Goal: Register for event/course

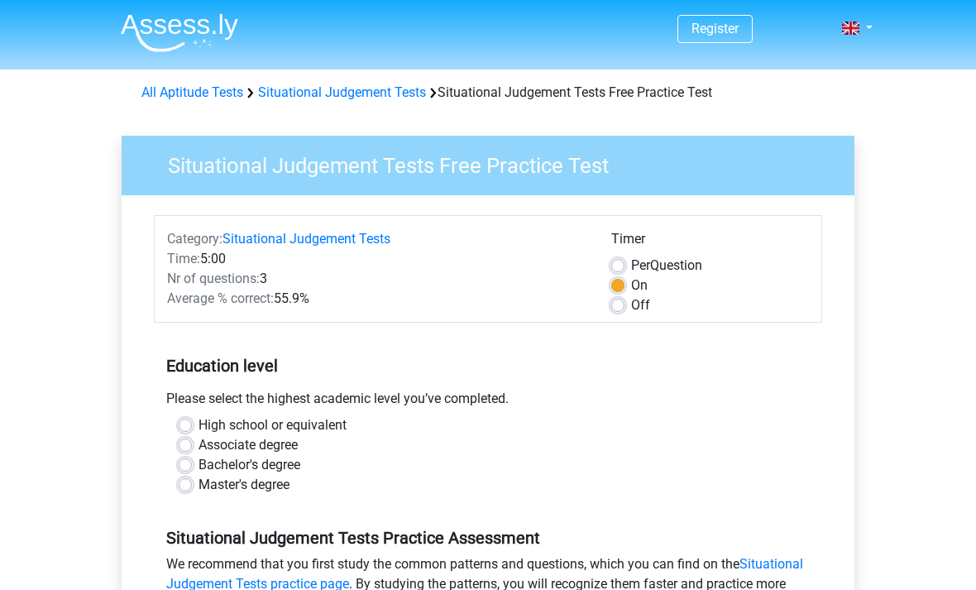
click at [631, 304] on label "Off" at bounding box center [640, 305] width 19 height 20
click at [620, 304] on input "Off" at bounding box center [618, 303] width 13 height 17
radio input "true"
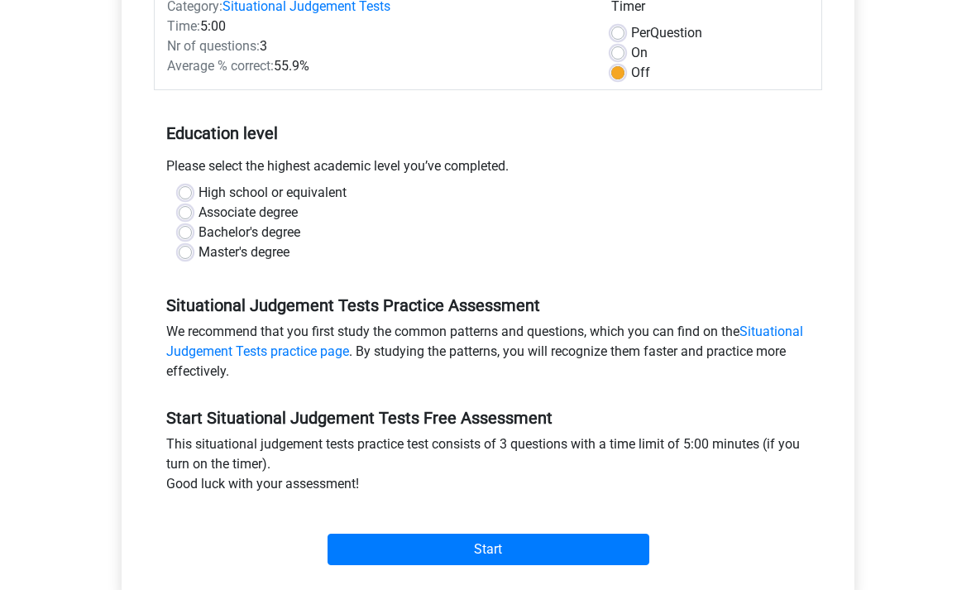
scroll to position [244, 0]
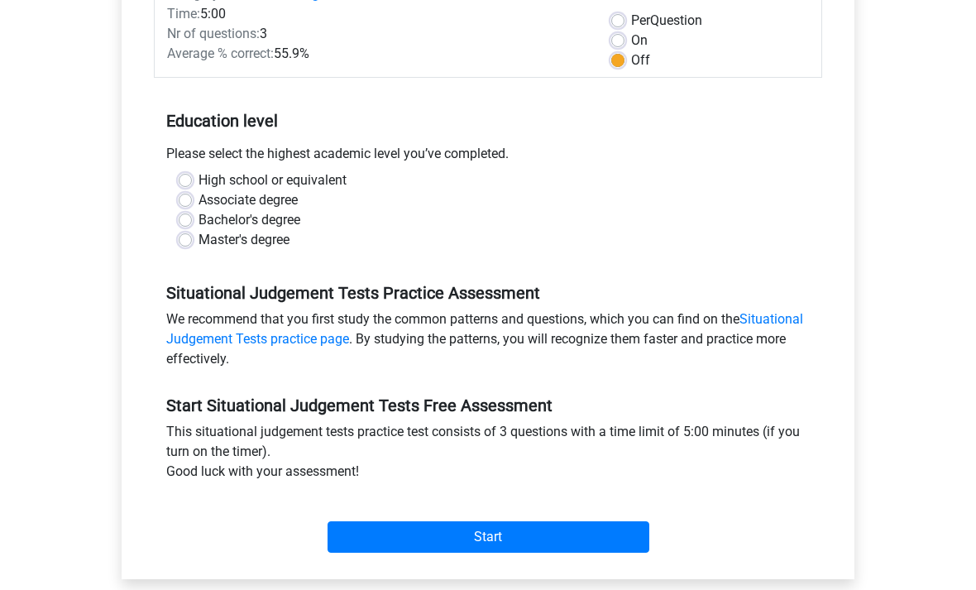
click at [199, 175] on label "High school or equivalent" at bounding box center [273, 181] width 148 height 20
click at [190, 175] on input "High school or equivalent" at bounding box center [185, 179] width 13 height 17
radio input "true"
click at [583, 530] on input "Start" at bounding box center [489, 537] width 322 height 31
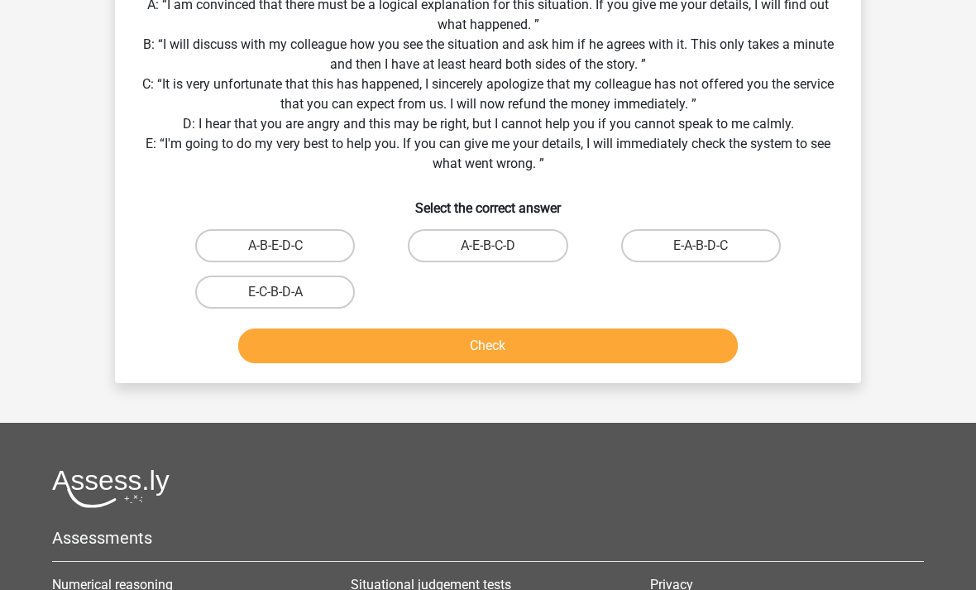
click at [756, 241] on label "E-A-B-D-C" at bounding box center [701, 246] width 160 height 33
click at [712, 247] on input "E-A-B-D-C" at bounding box center [706, 252] width 11 height 11
radio input "true"
click at [588, 343] on button "Check" at bounding box center [488, 346] width 501 height 35
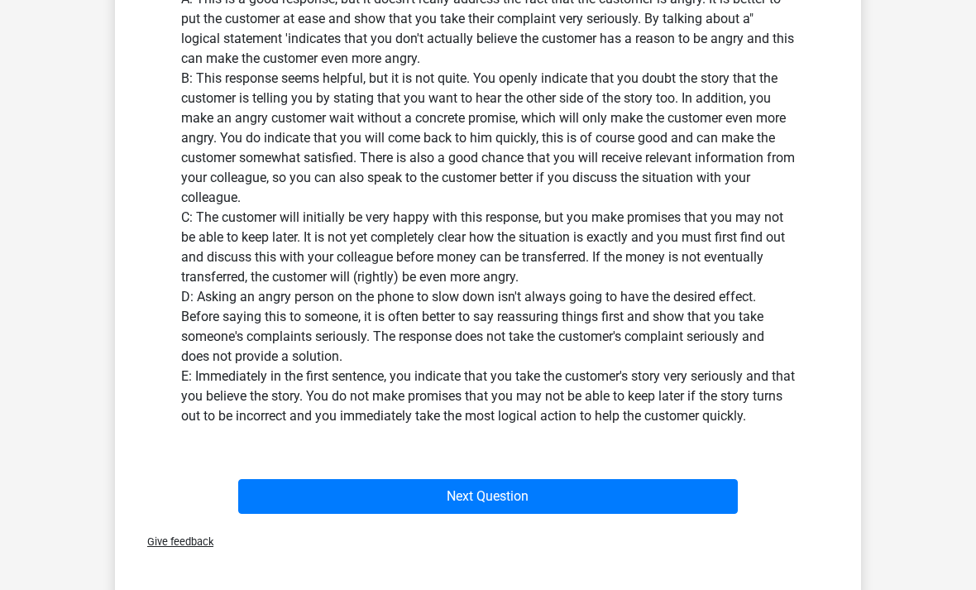
scroll to position [708, 0]
click at [556, 501] on button "Next Question" at bounding box center [488, 496] width 501 height 35
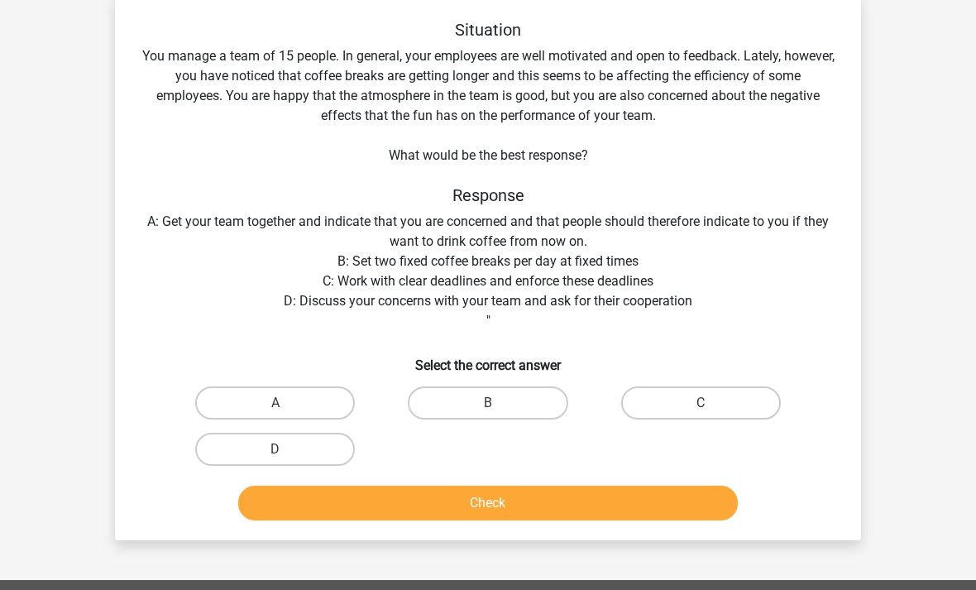
scroll to position [76, 0]
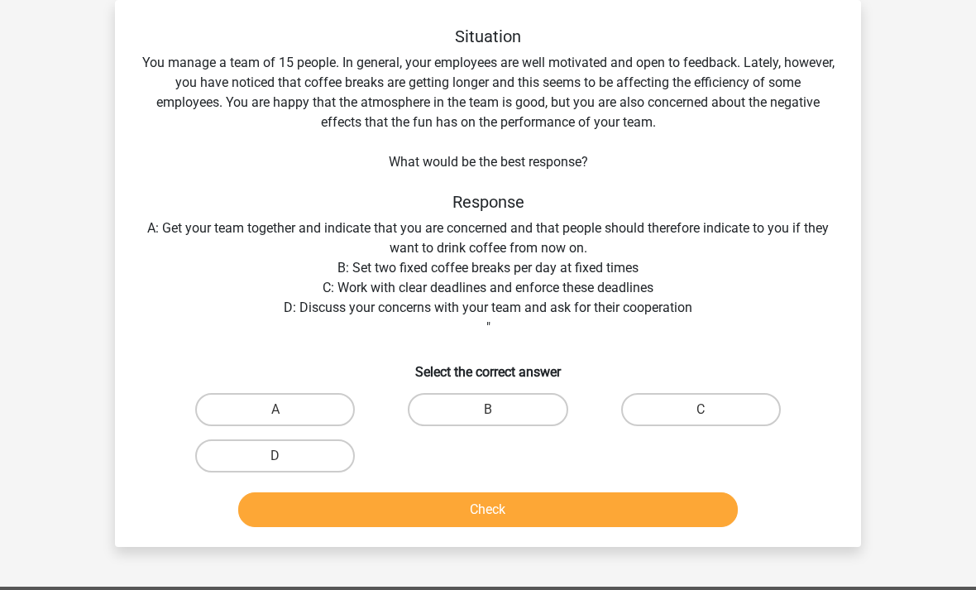
click at [317, 453] on label "D" at bounding box center [275, 455] width 160 height 33
click at [286, 456] on input "D" at bounding box center [281, 461] width 11 height 11
radio input "true"
click at [444, 497] on button "Check" at bounding box center [488, 509] width 501 height 35
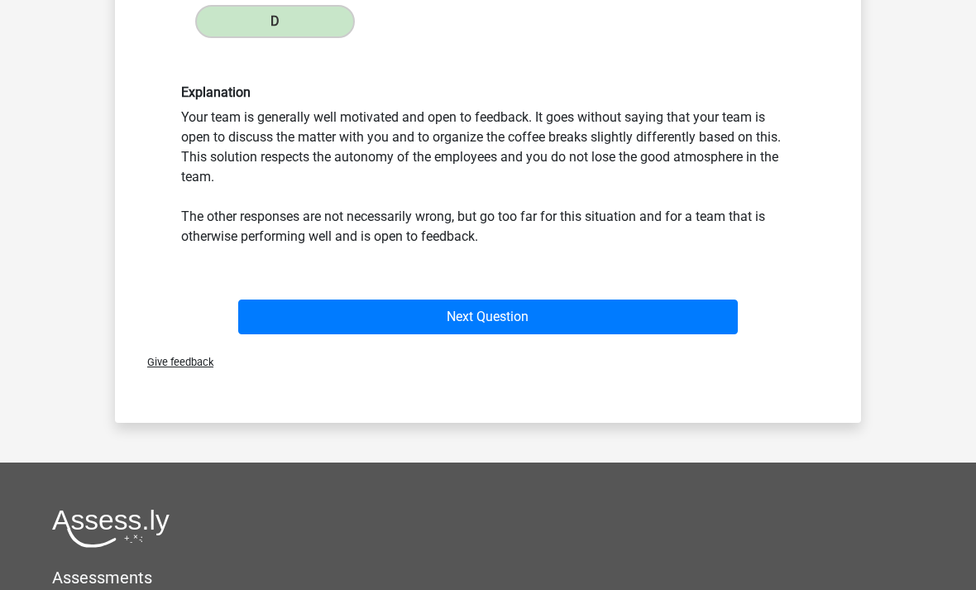
click at [569, 321] on button "Next Question" at bounding box center [488, 317] width 501 height 35
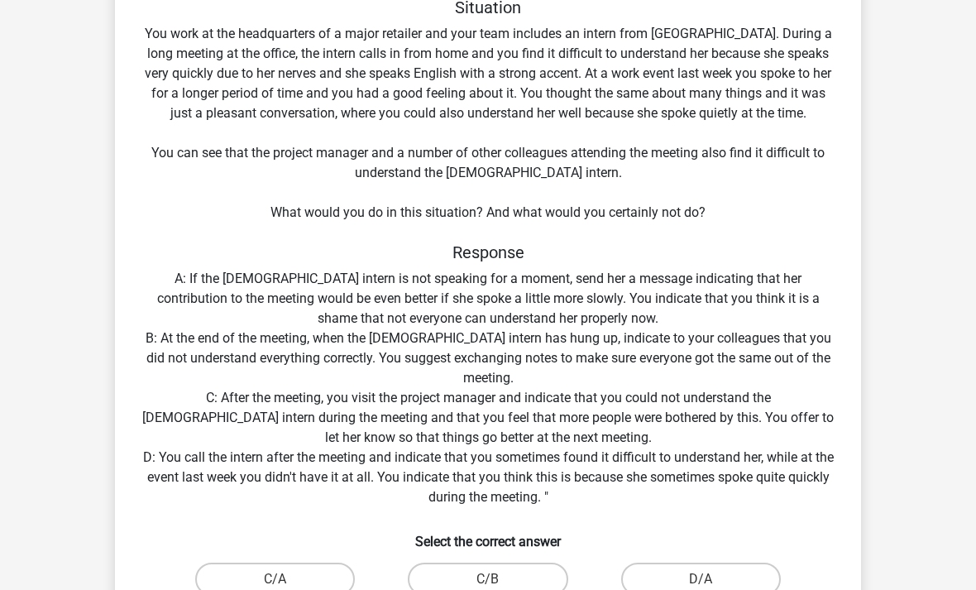
scroll to position [106, 0]
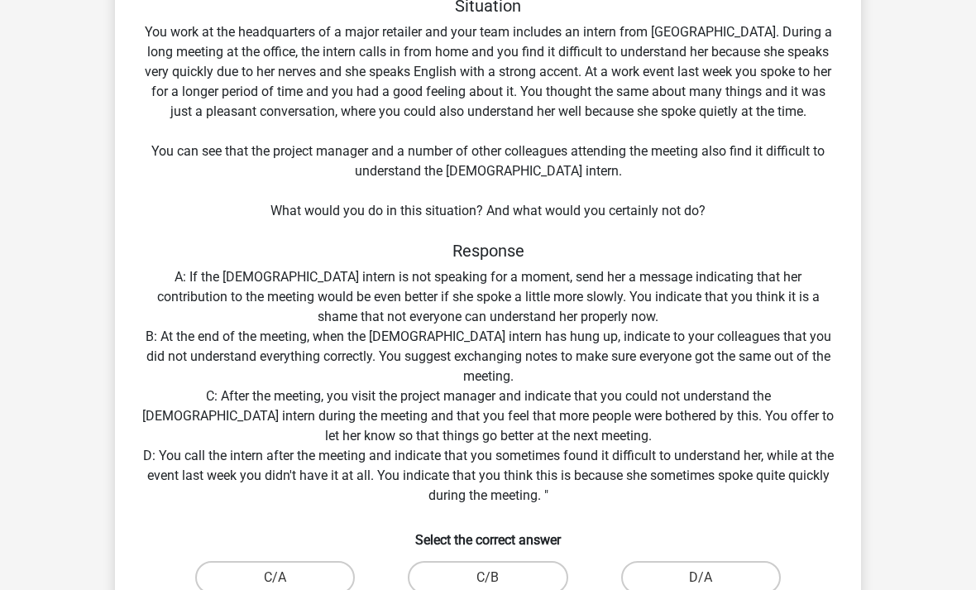
radio input "true"
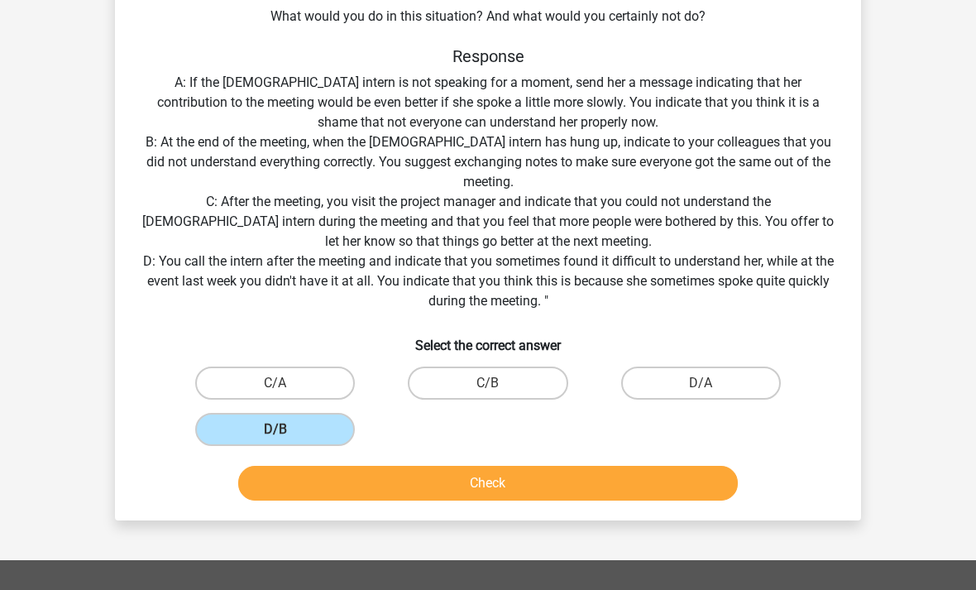
scroll to position [299, 0]
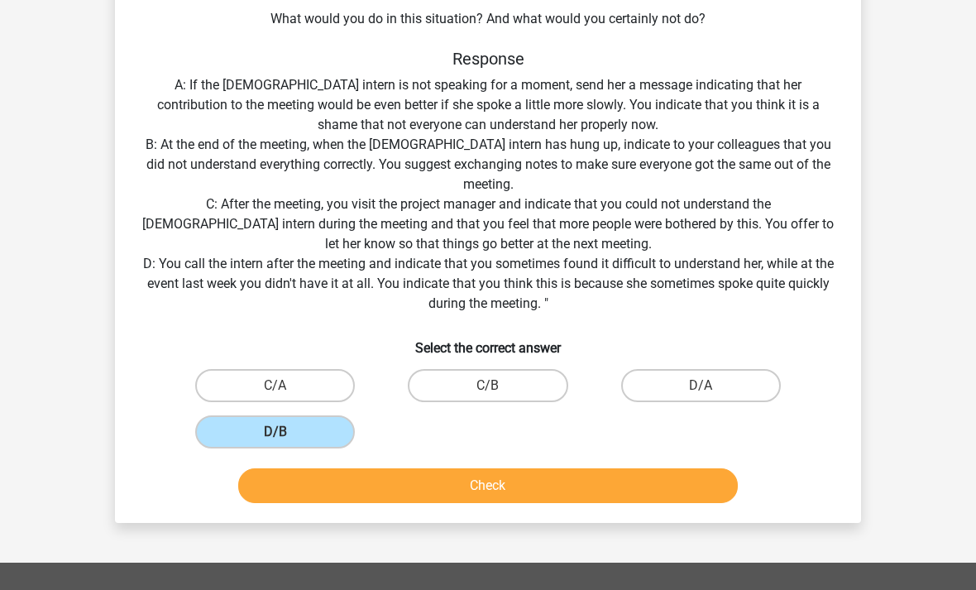
click at [488, 489] on button "Check" at bounding box center [488, 485] width 501 height 35
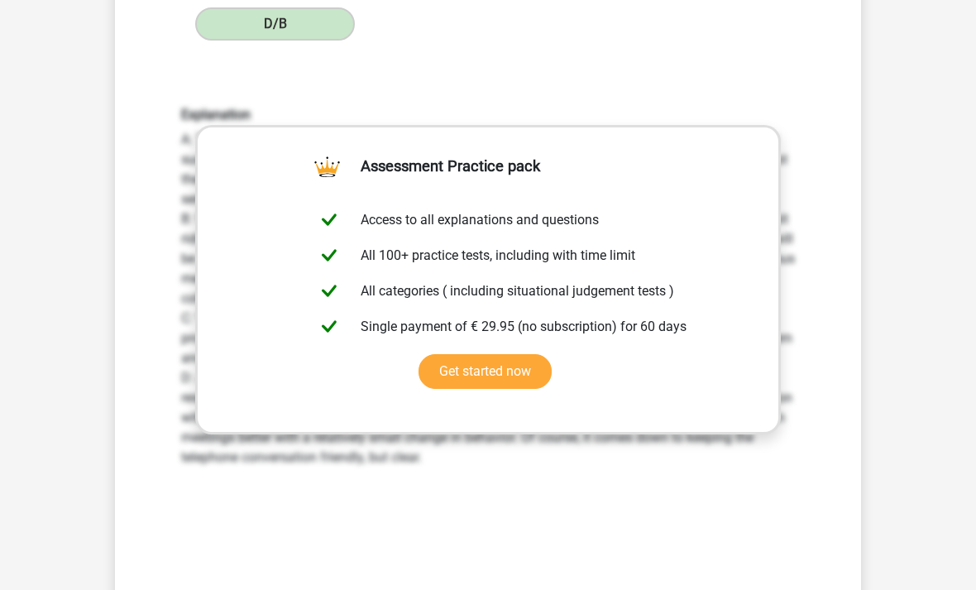
scroll to position [710, 0]
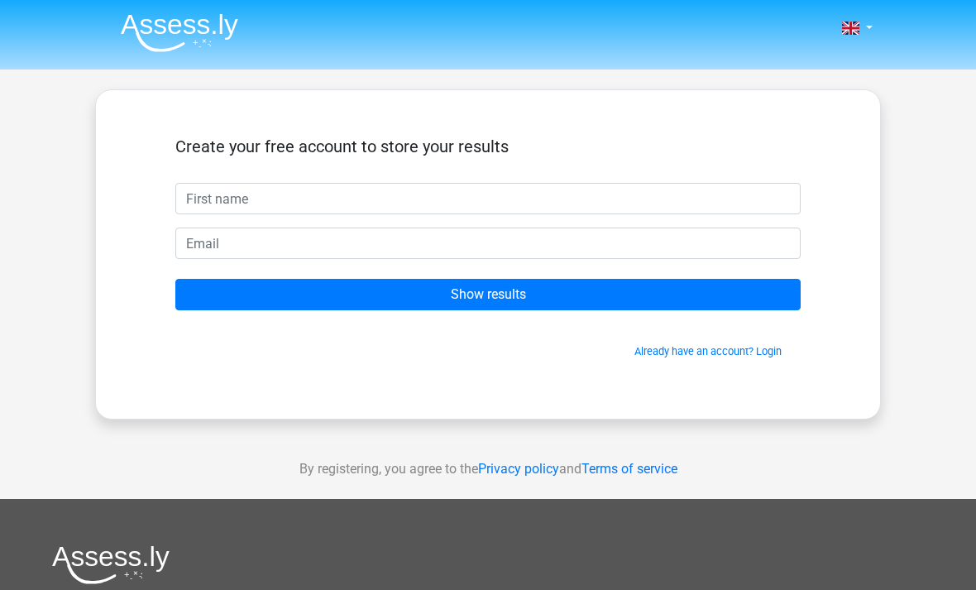
click at [588, 190] on input "text" at bounding box center [488, 198] width 626 height 31
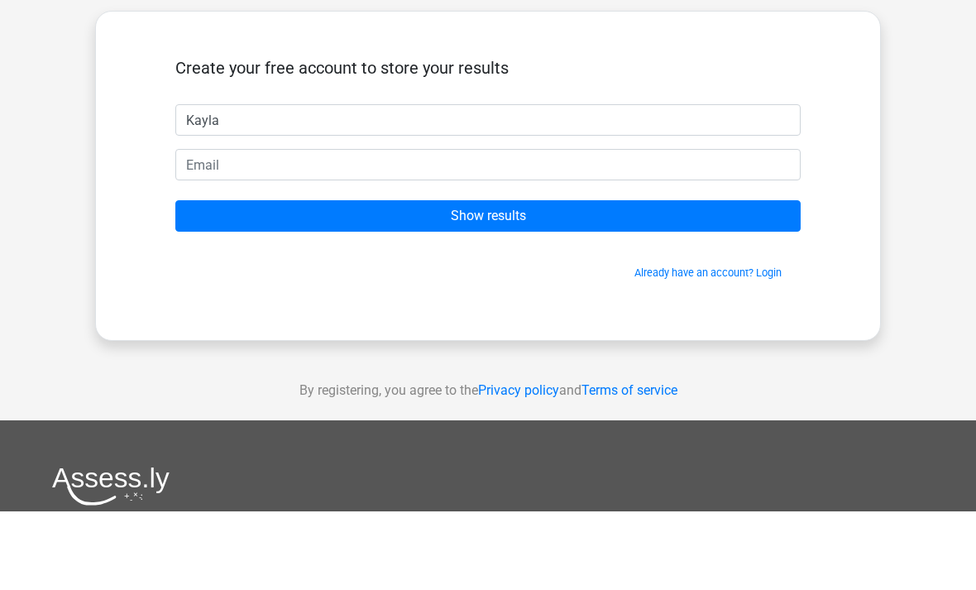
type input "Kayla"
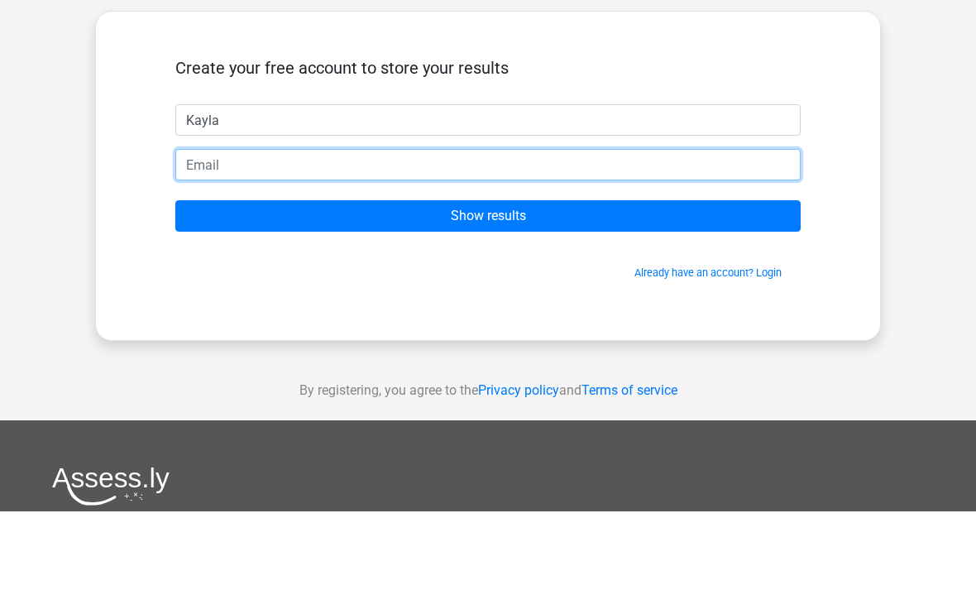
click at [704, 228] on input "email" at bounding box center [488, 243] width 626 height 31
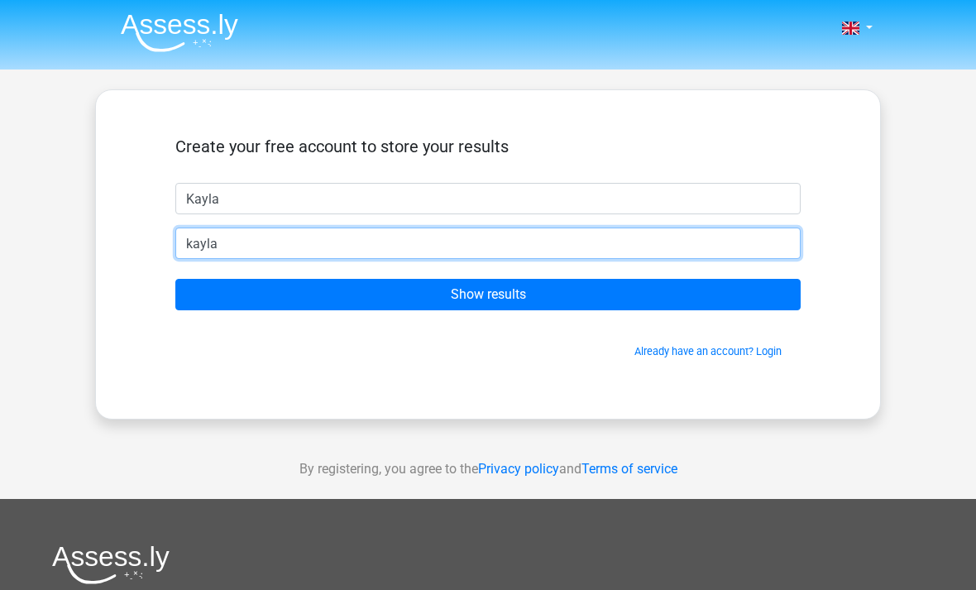
type input "kayla"
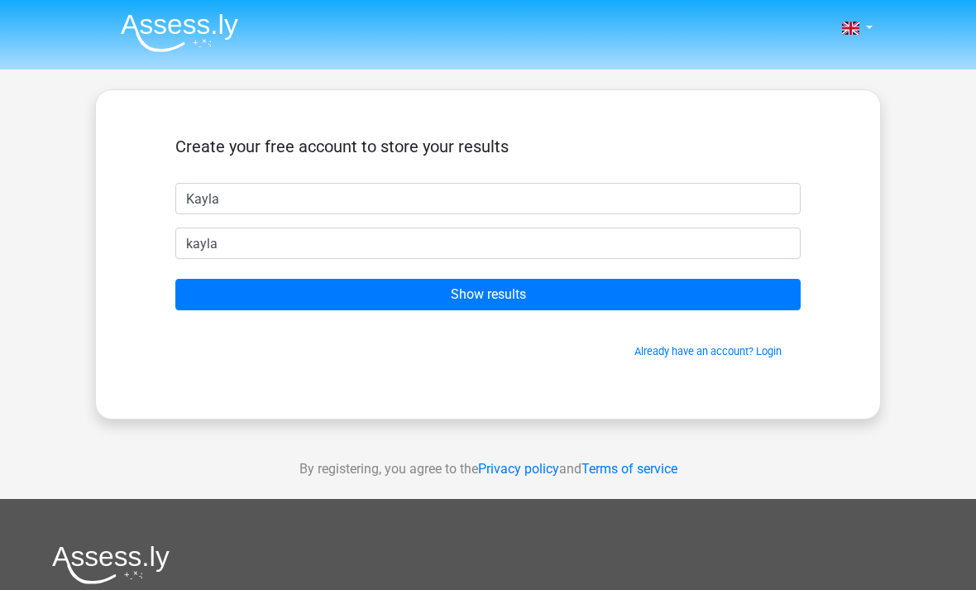
click at [864, 25] on link at bounding box center [852, 28] width 33 height 20
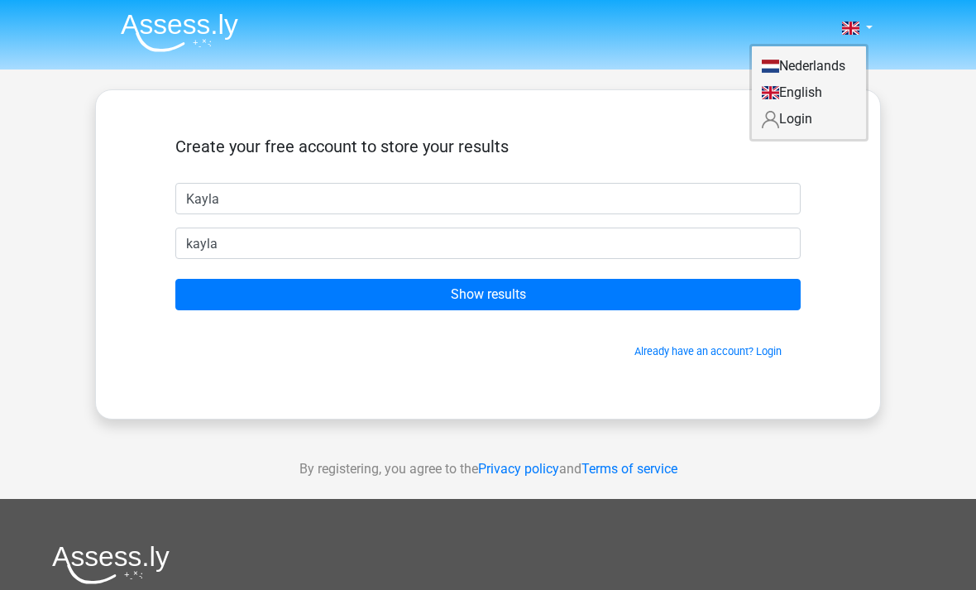
click at [850, 58] on link "Nederlands" at bounding box center [809, 66] width 114 height 26
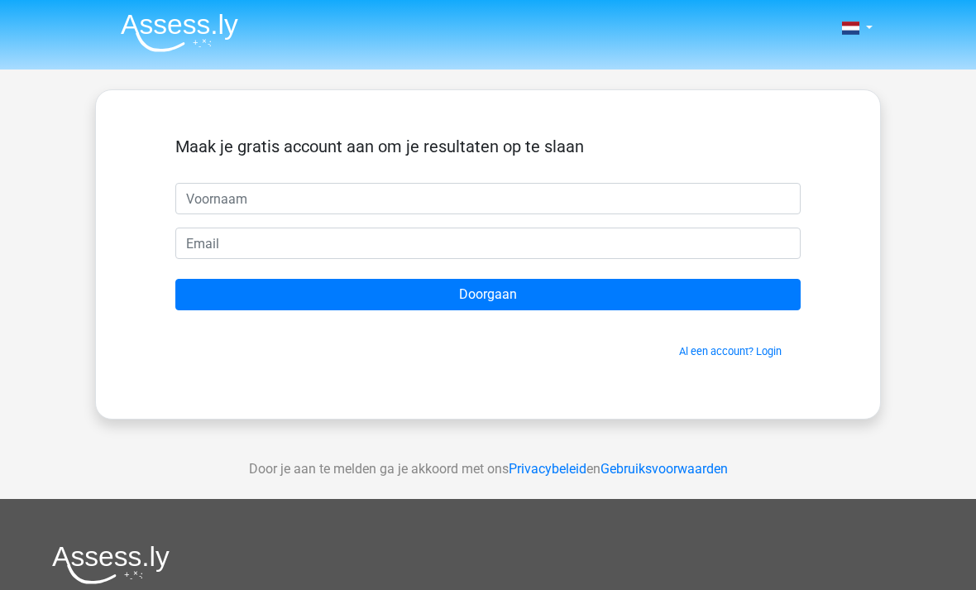
click at [852, 30] on span at bounding box center [850, 28] width 17 height 13
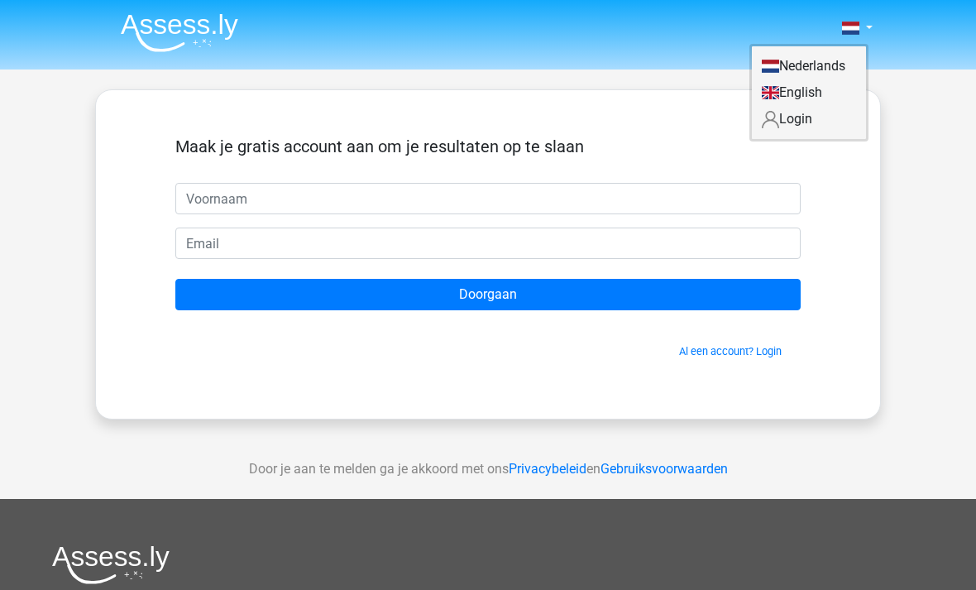
click at [820, 89] on link "English" at bounding box center [809, 92] width 114 height 26
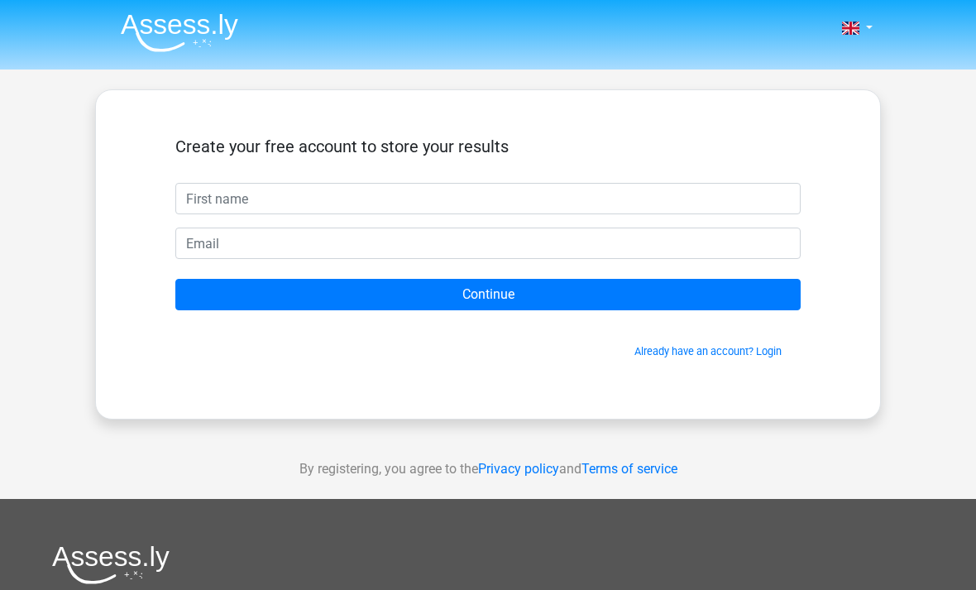
click at [632, 199] on input "text" at bounding box center [488, 198] width 626 height 31
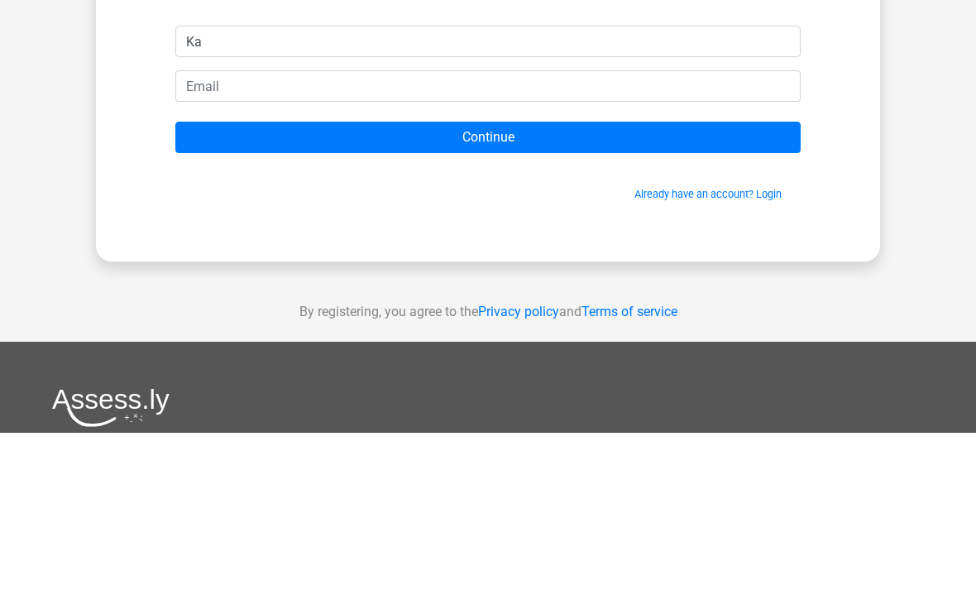
type input "K"
click at [753, 279] on input "Continue" at bounding box center [488, 294] width 626 height 31
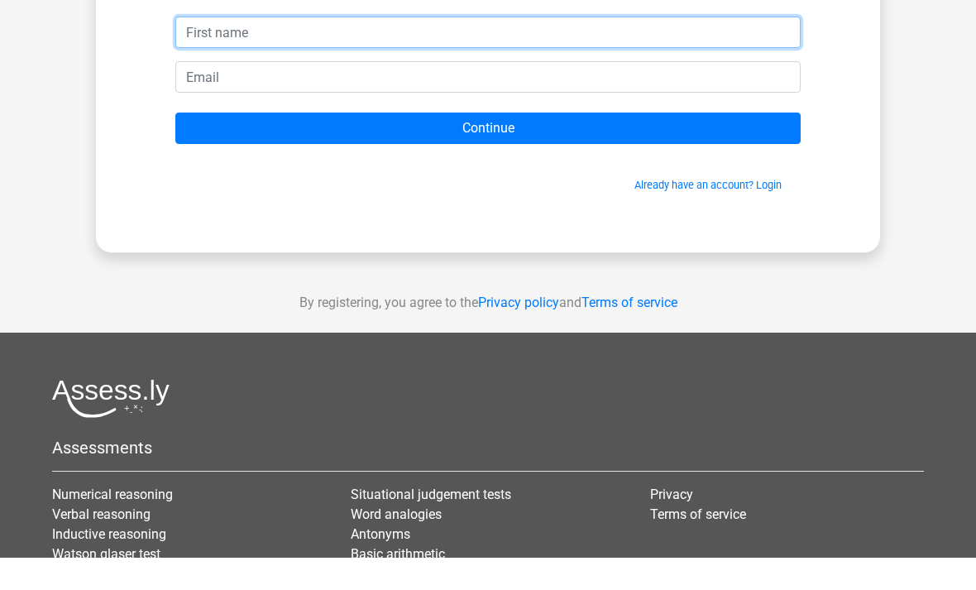
scroll to position [122, 0]
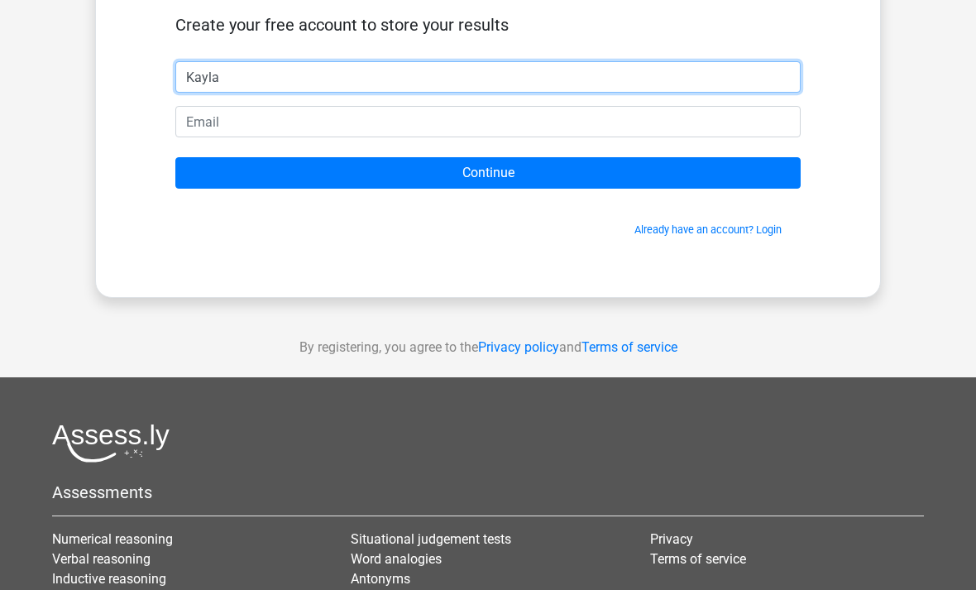
type input "Kayla"
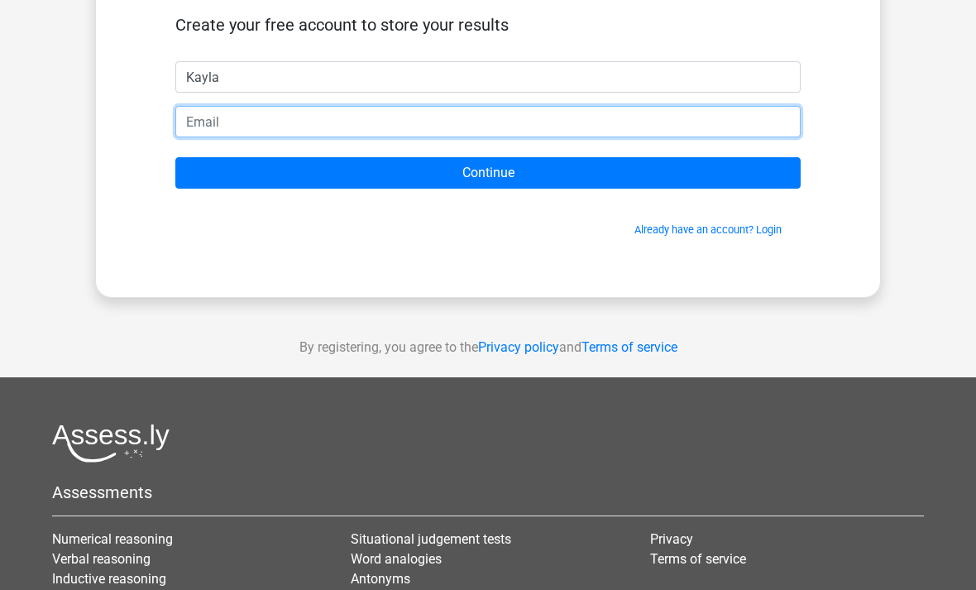
click at [700, 131] on input "email" at bounding box center [488, 121] width 626 height 31
type input "j"
type input "[EMAIL_ADDRESS][DOMAIN_NAME]"
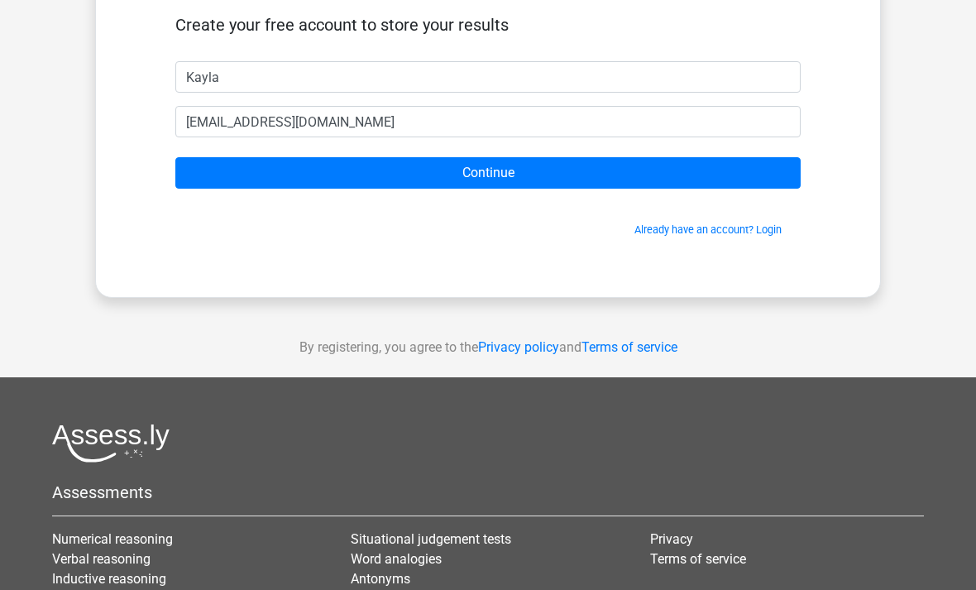
click at [718, 175] on input "Continue" at bounding box center [488, 172] width 626 height 31
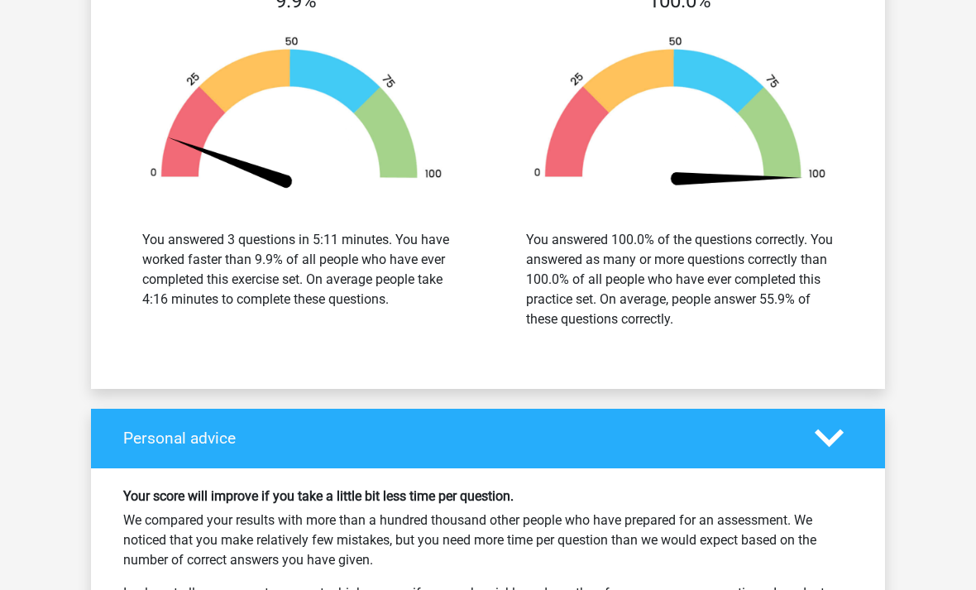
scroll to position [1686, 0]
